Goal: Transaction & Acquisition: Purchase product/service

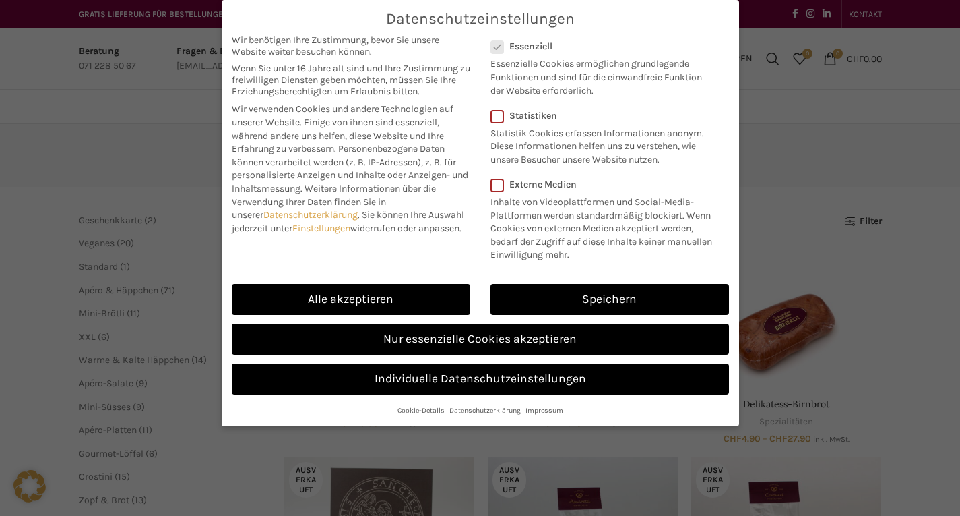
click at [330, 300] on link "Alle akzeptieren" at bounding box center [351, 299] width 239 height 31
checkbox input "true"
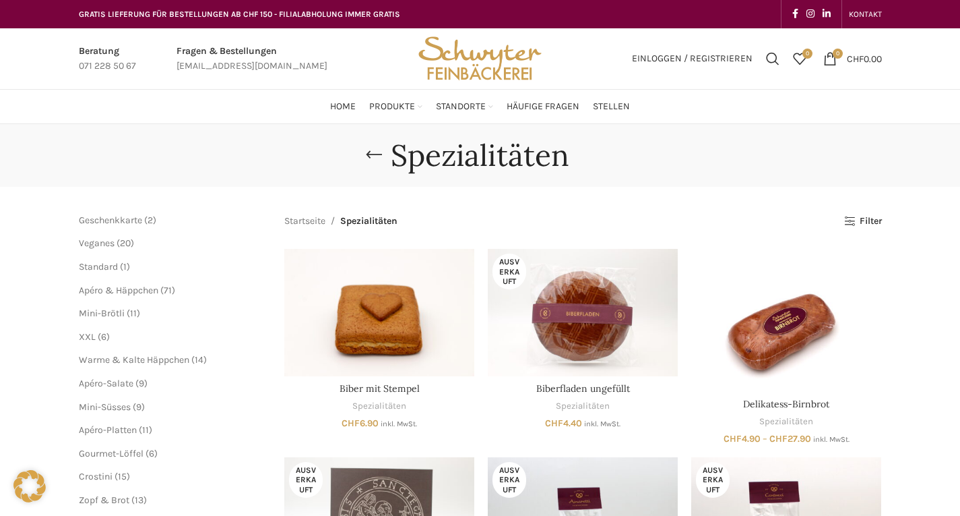
click at [364, 486] on div "Datenschutzeinstellungen Wir benötigen Ihre Zustimmung, bevor Sie unsere Websit…" at bounding box center [480, 258] width 960 height 516
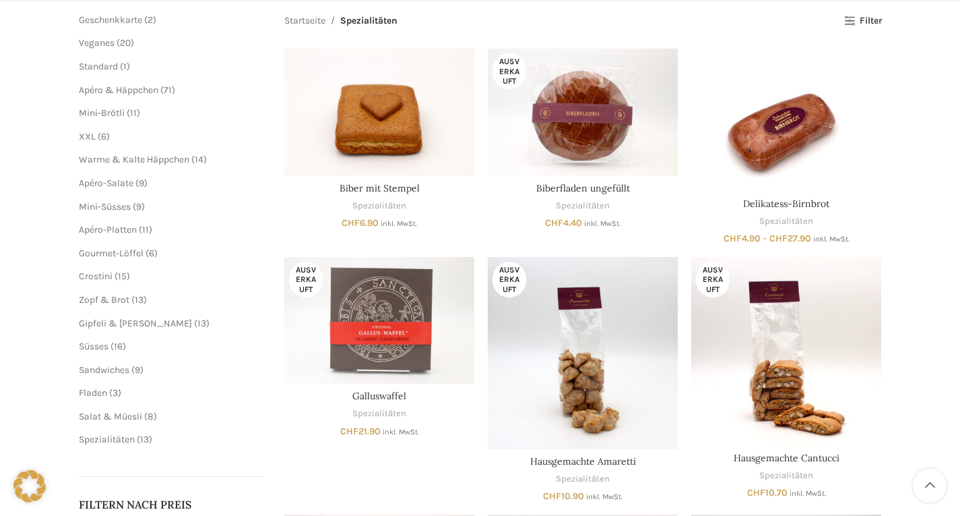
scroll to position [200, 0]
click at [380, 315] on img "Galluswaffel" at bounding box center [379, 320] width 190 height 127
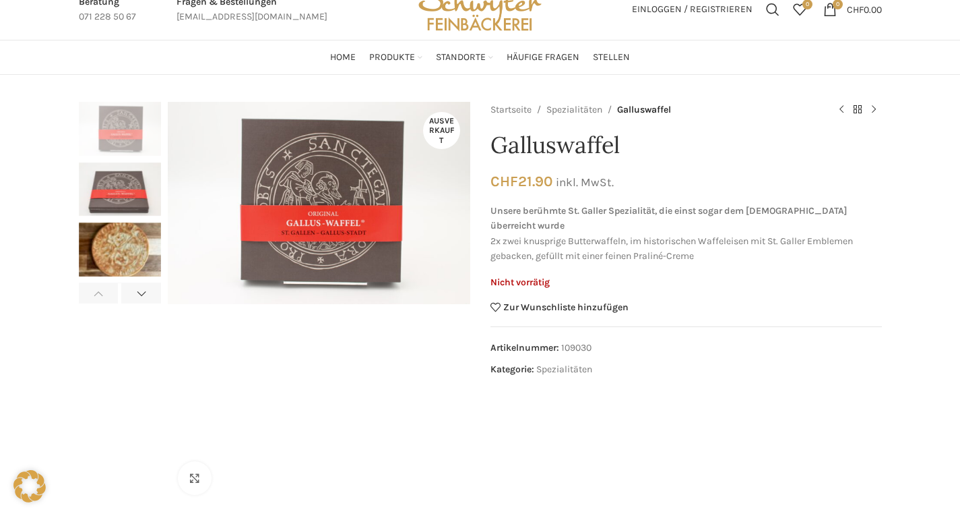
scroll to position [52, 0]
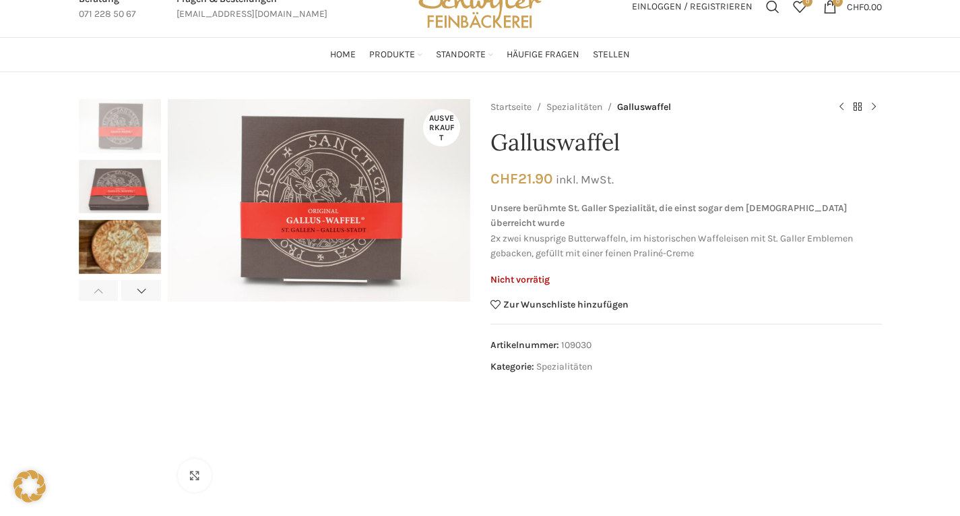
click at [100, 245] on img "3 / 4" at bounding box center [120, 247] width 82 height 54
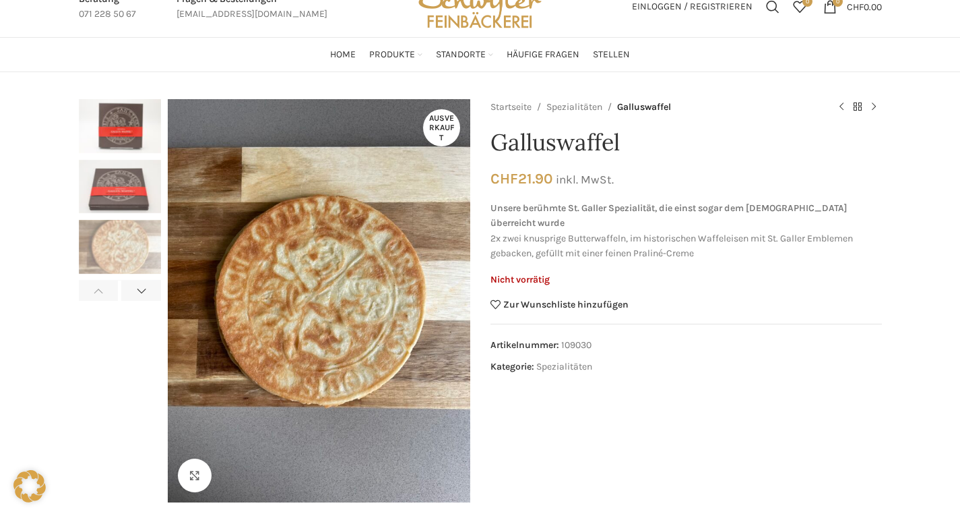
click at [113, 191] on img "2 / 4" at bounding box center [120, 187] width 82 height 54
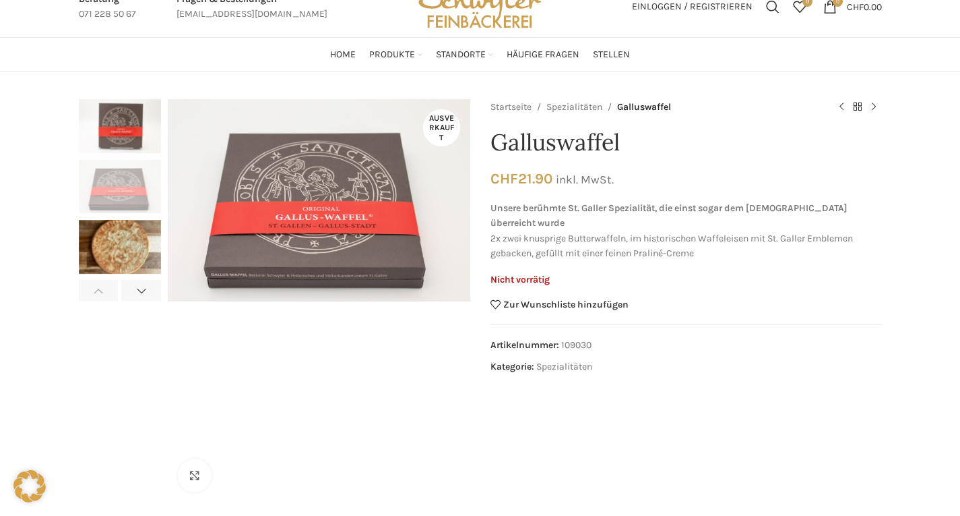
click at [109, 257] on img "3 / 4" at bounding box center [120, 247] width 82 height 54
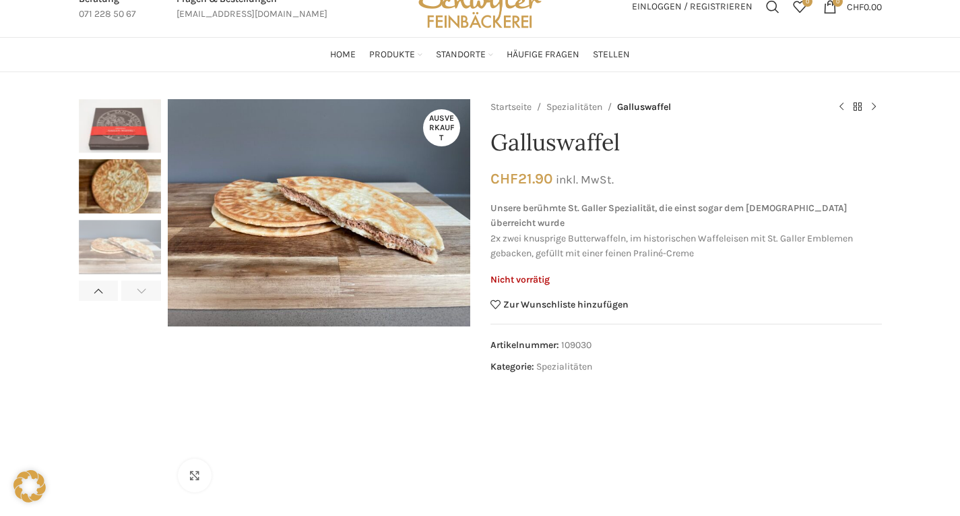
click at [124, 192] on img "3 / 4" at bounding box center [120, 187] width 82 height 54
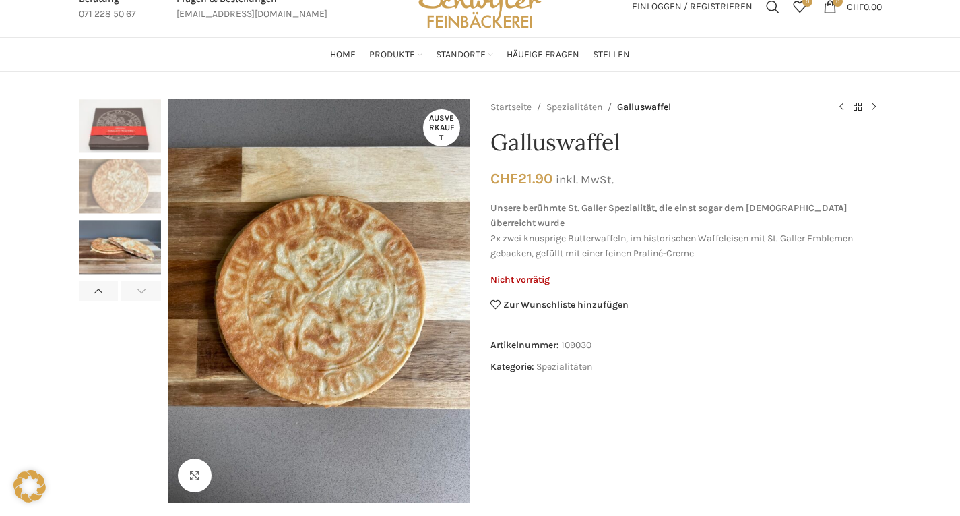
click at [119, 200] on img "3 / 4" at bounding box center [120, 187] width 82 height 54
click at [121, 134] on img "2 / 4" at bounding box center [120, 126] width 82 height 54
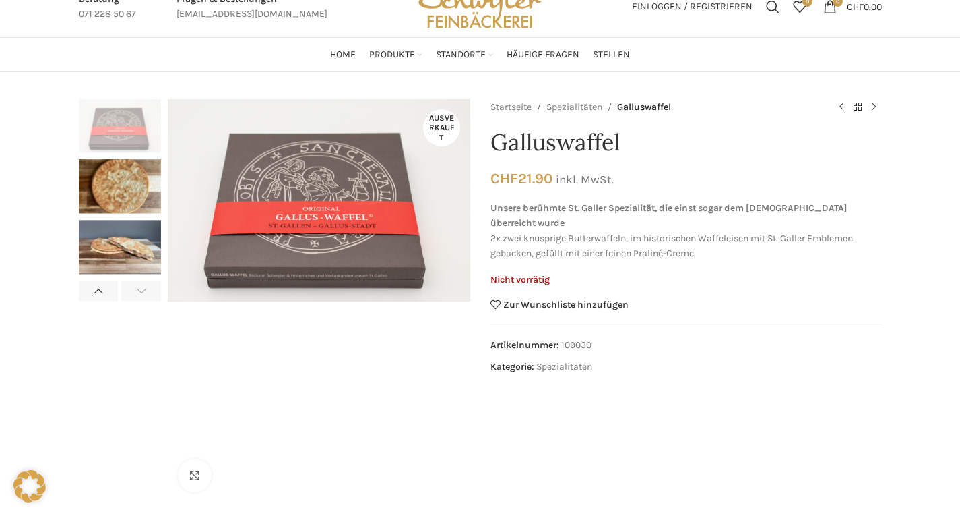
click at [94, 247] on img "4 / 4" at bounding box center [120, 247] width 82 height 54
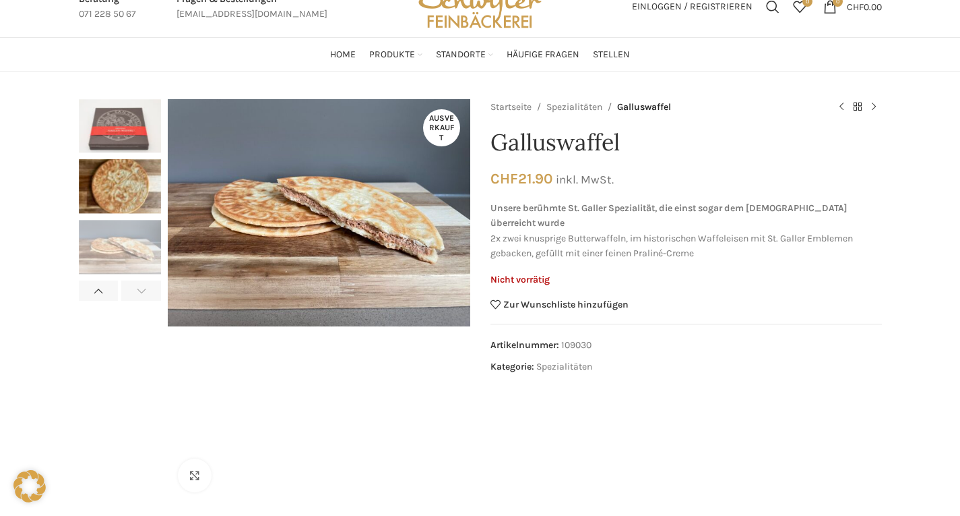
click at [202, 469] on link "Klicken um zu vergrössern" at bounding box center [195, 475] width 34 height 34
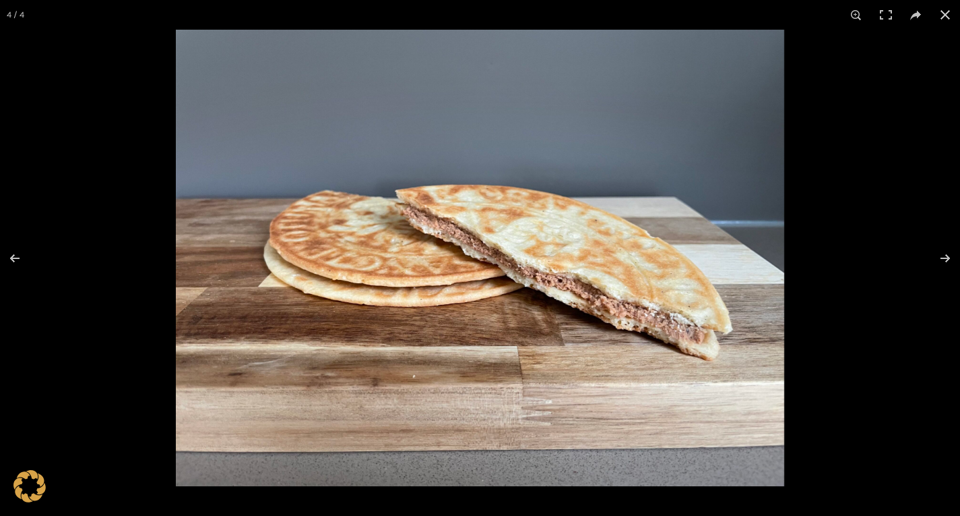
click at [718, 53] on img at bounding box center [480, 258] width 609 height 456
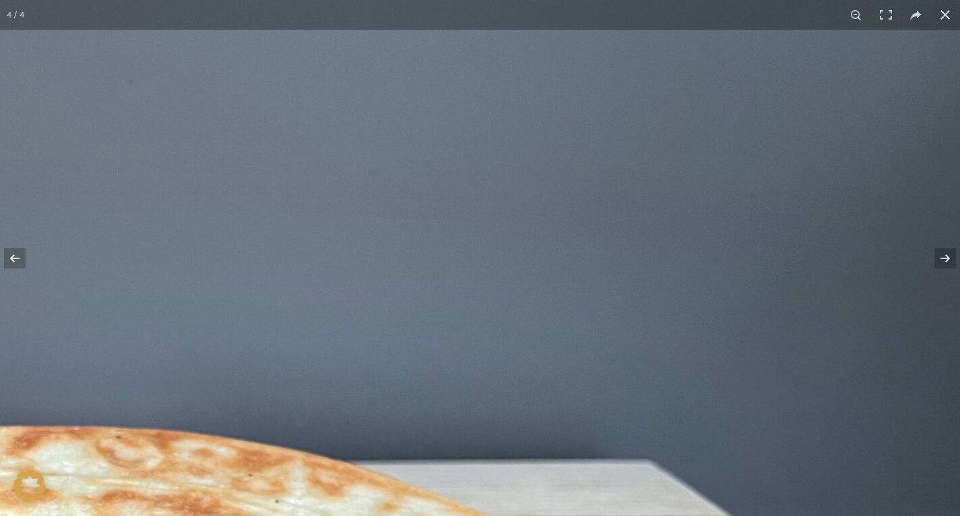
click at [947, 17] on button at bounding box center [946, 15] width 30 height 30
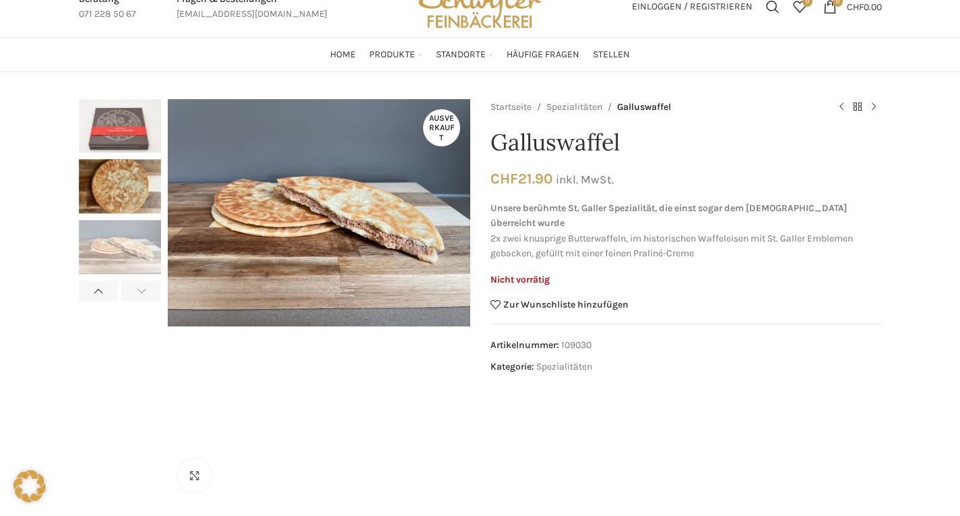
click at [189, 472] on link "Klicken um zu vergrössern" at bounding box center [195, 475] width 34 height 34
